Goal: Information Seeking & Learning: Learn about a topic

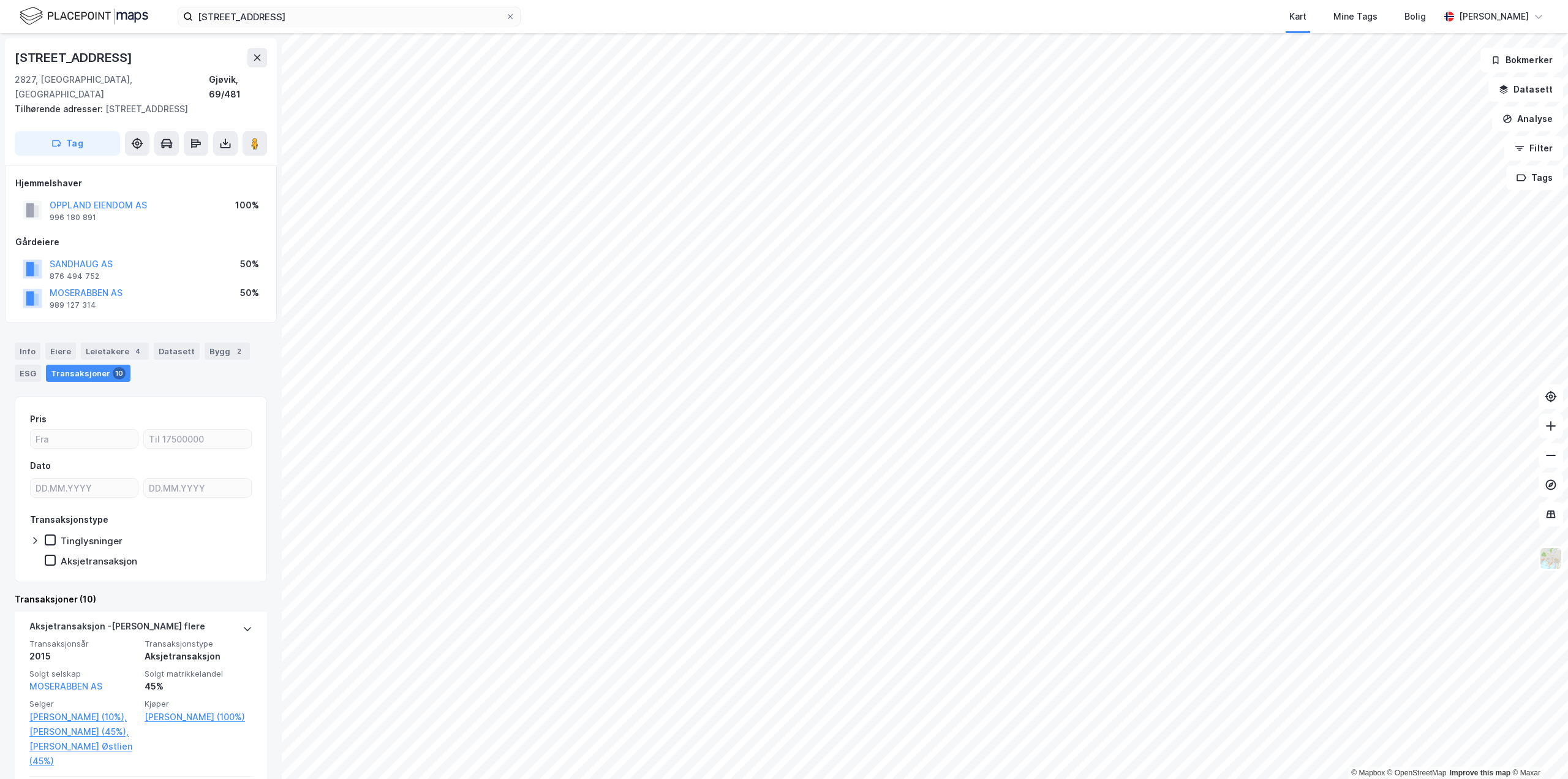
scroll to position [61, 0]
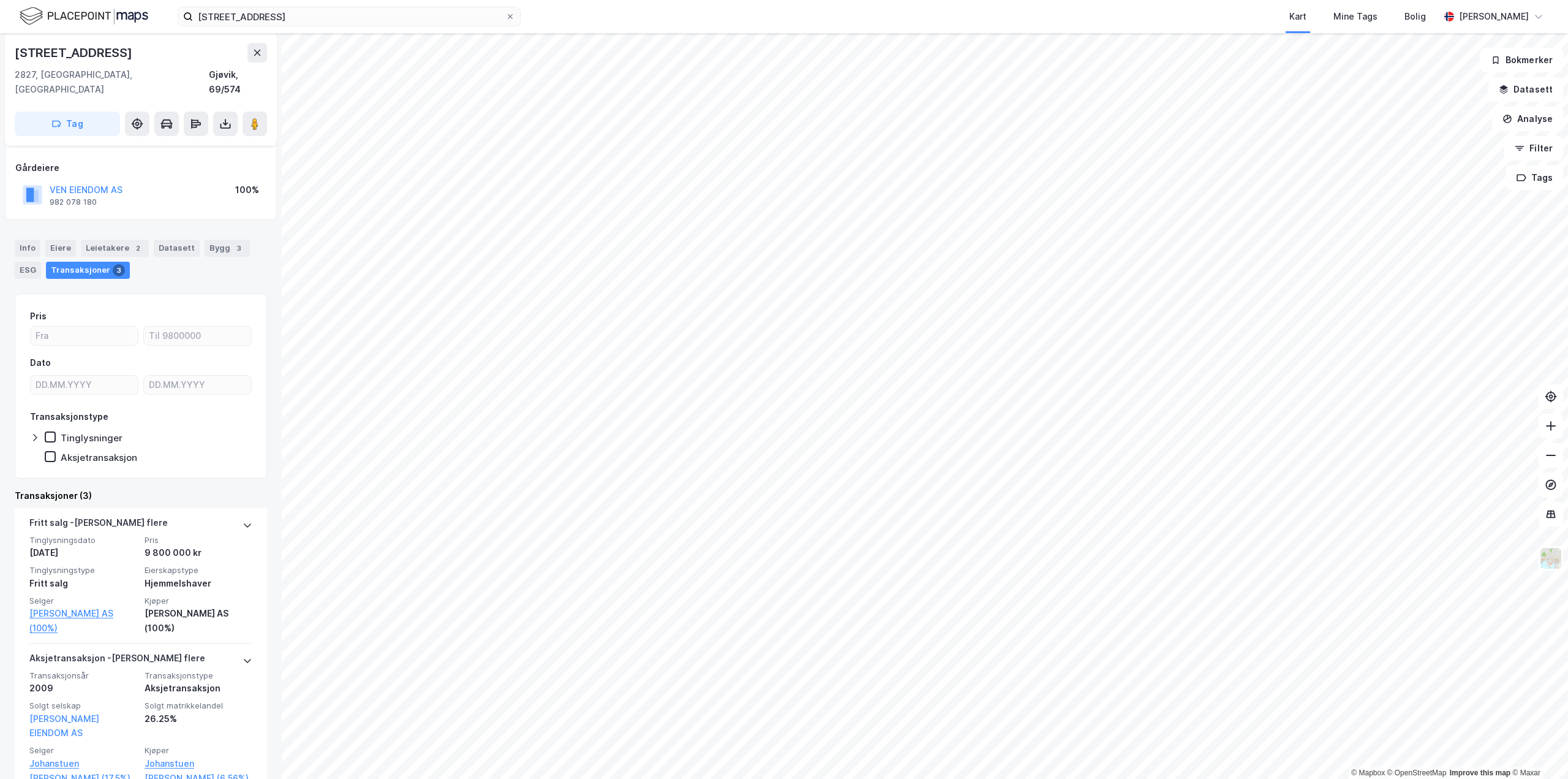
scroll to position [61, 0]
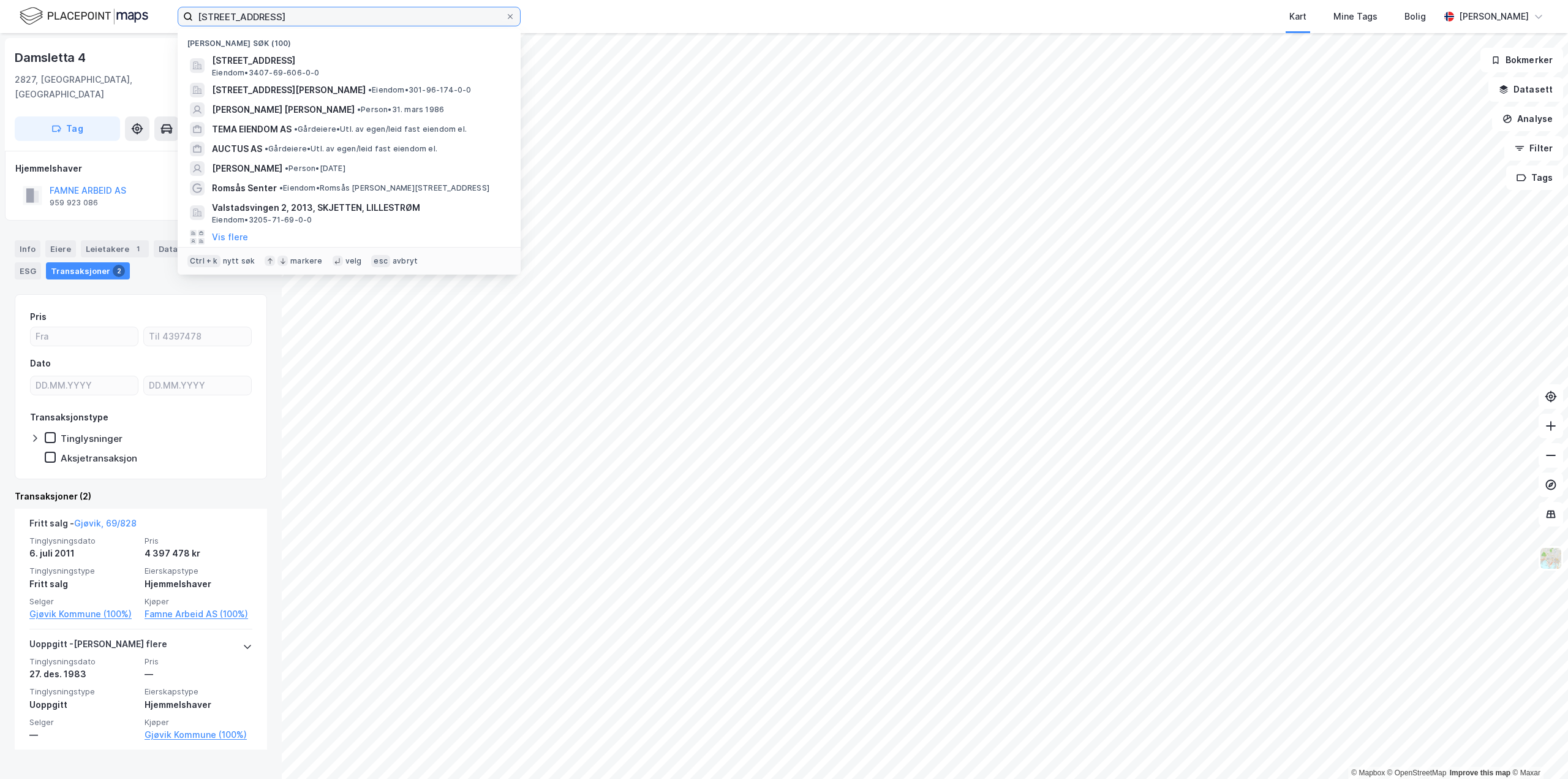
drag, startPoint x: 367, startPoint y: 18, endPoint x: 108, endPoint y: 29, distance: 259.2
click at [108, 29] on div "[STREET_ADDRESS] Nylige søk (100) [STREET_ADDRESS] Eiendom • 3407-69-606-0-0 [S…" at bounding box center [784, 17] width 1568 height 33
paste input "[STREET_ADDRESS]"
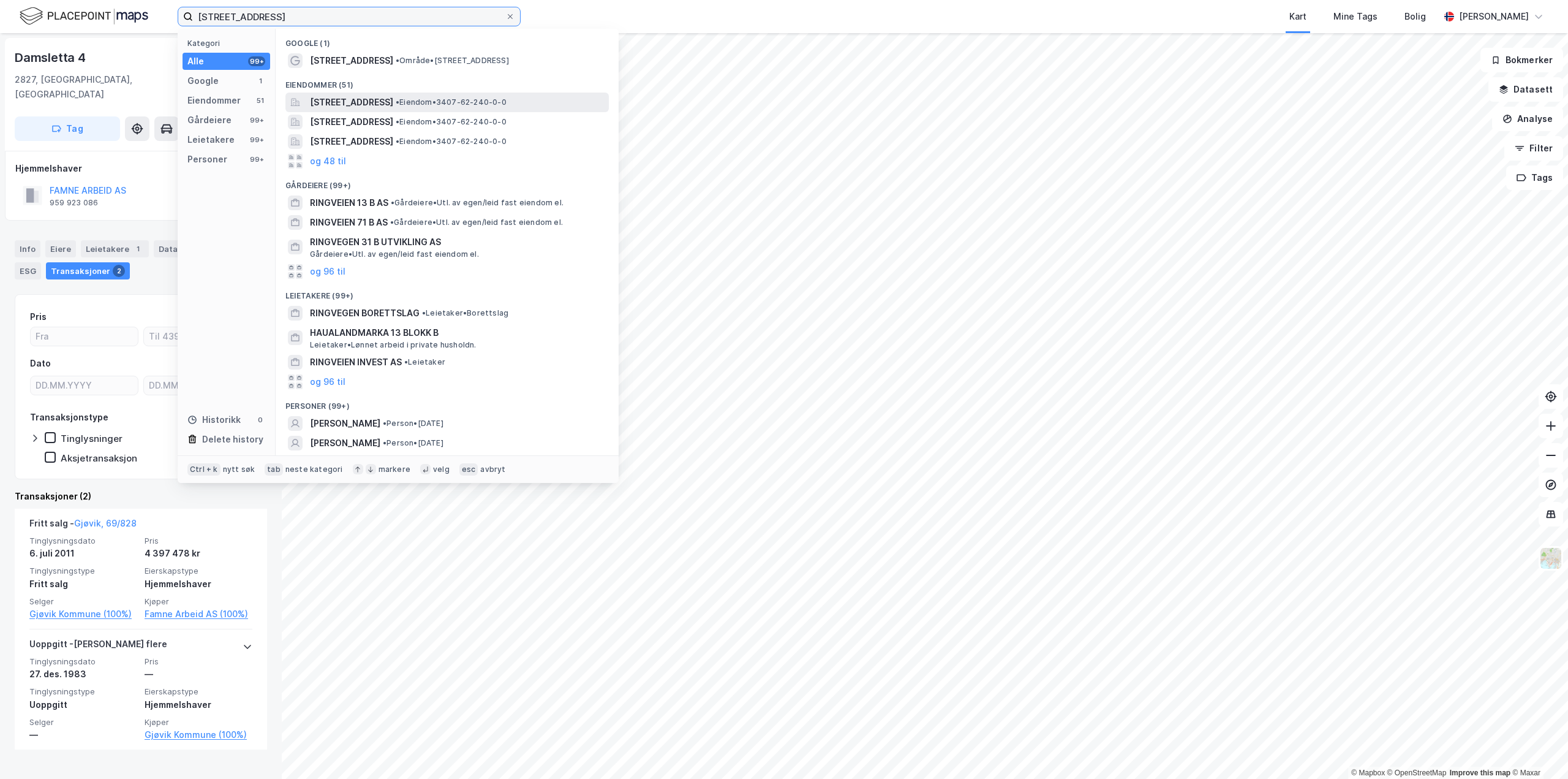
type input "[STREET_ADDRESS]"
click at [362, 99] on span "[STREET_ADDRESS]" at bounding box center [351, 102] width 83 height 15
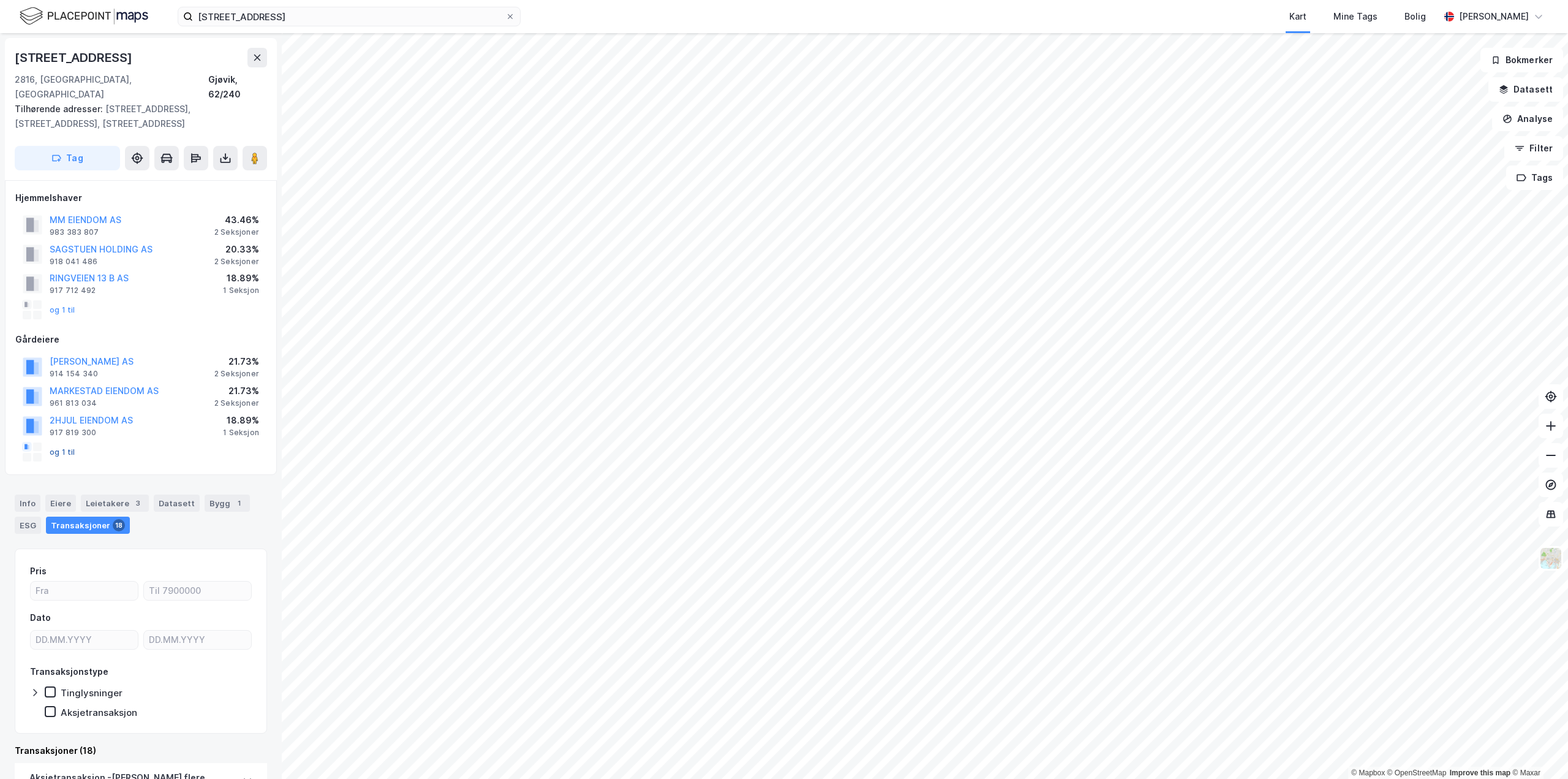
click at [0, 0] on button "og 1 til" at bounding box center [0, 0] width 0 height 0
